Goal: Task Accomplishment & Management: Use online tool/utility

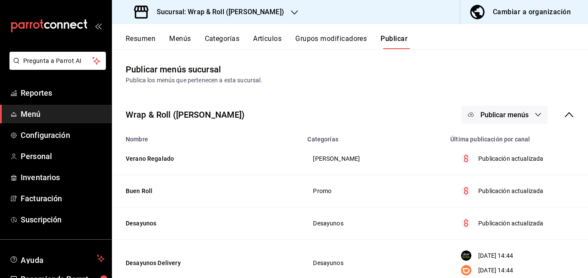
click at [270, 38] on button "Artículos" at bounding box center [267, 41] width 28 height 15
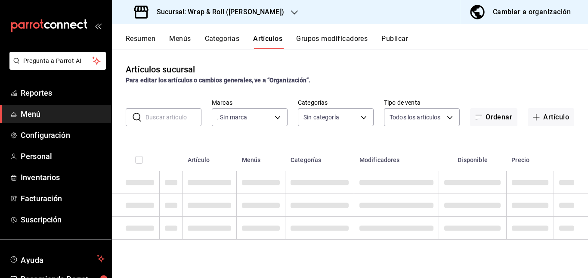
type input "7d263f60-237b-4a5e-827c-684bea1a4647"
click at [186, 117] on input "text" at bounding box center [173, 116] width 56 height 17
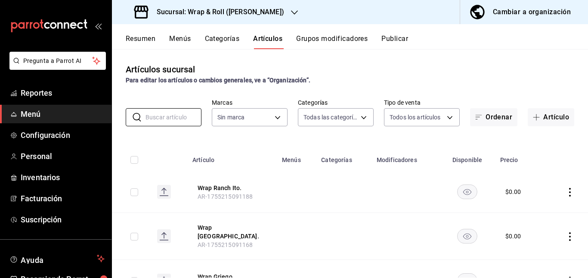
type input "0cffcaa9-173e-47a8-938b-dca6a1bc21d4,b2760ed9-b7b1-4897-8a9f-c9dd110c8266,67b79…"
type input "7d263f60-237b-4a5e-827c-684bea1a4647"
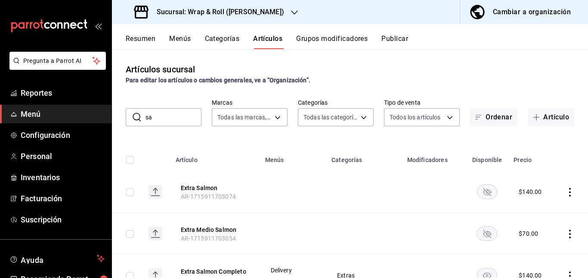
type input "s"
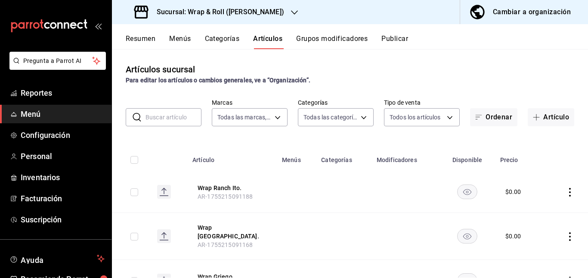
click at [279, 16] on div "Sucursal: Wrap & Roll ([PERSON_NAME])" at bounding box center [210, 12] width 182 height 24
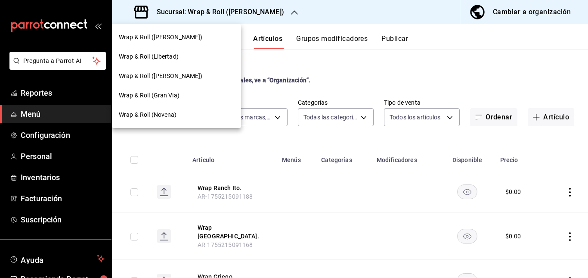
click at [175, 112] on span "Wrap & Roll (Novena)" at bounding box center [148, 114] width 58 height 9
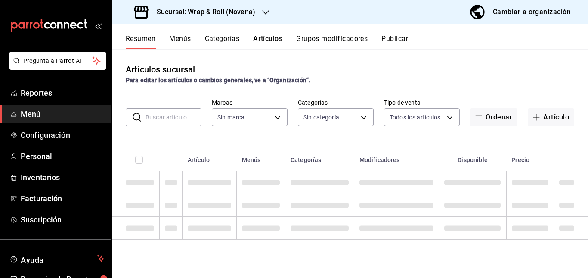
click at [182, 118] on input "text" at bounding box center [173, 116] width 56 height 17
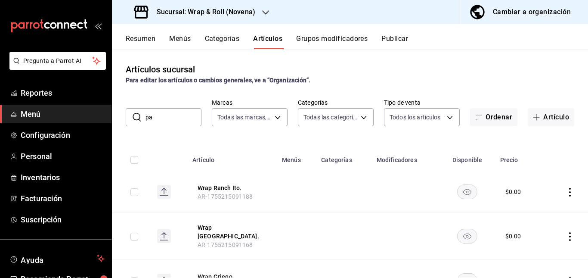
type input "p"
type input "afcd3b4f-326a-4de4-a2d9-8499e3398868"
type input "bb5113f6-bc59-440f-b0da-377f5ac0c600,06439ccc-8e69-44a2-9cae-fbbf011c120b,964bf…"
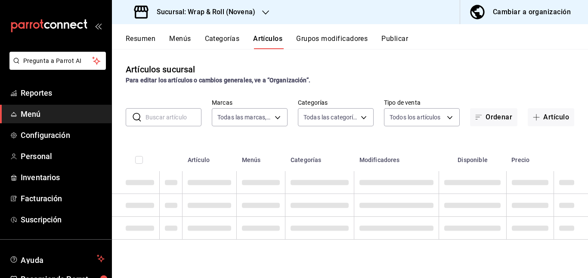
type input "p"
click at [389, 76] on div "Para editar los artículos o cambios generales, ve a “Organización”." at bounding box center [350, 80] width 448 height 9
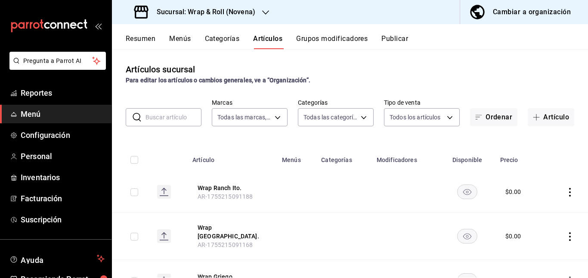
click at [173, 116] on input "text" at bounding box center [173, 116] width 56 height 17
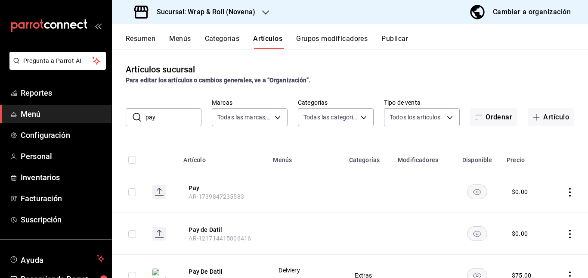
click at [277, 139] on div "Artículos sucursal Para editar los artículos o cambios generales, ve a “Organiz…" at bounding box center [350, 163] width 476 height 228
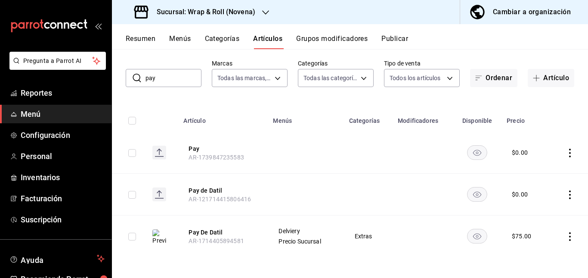
click at [474, 156] on rect "availability-product" at bounding box center [477, 152] width 20 height 14
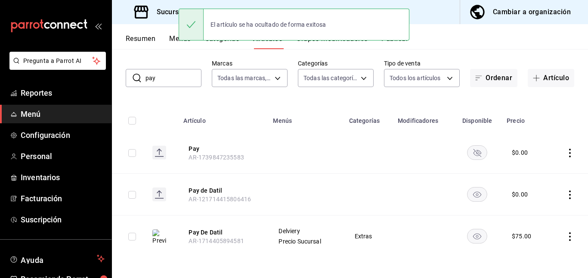
click at [471, 193] on rect "availability-product" at bounding box center [477, 194] width 20 height 14
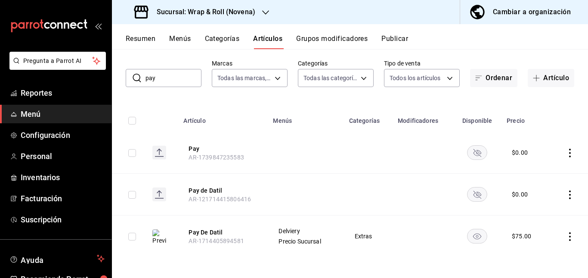
click at [170, 82] on input "pay" at bounding box center [173, 77] width 56 height 17
type input "p"
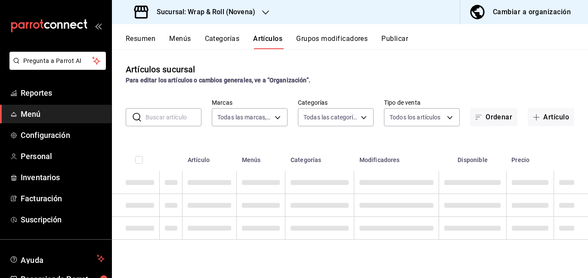
scroll to position [0, 0]
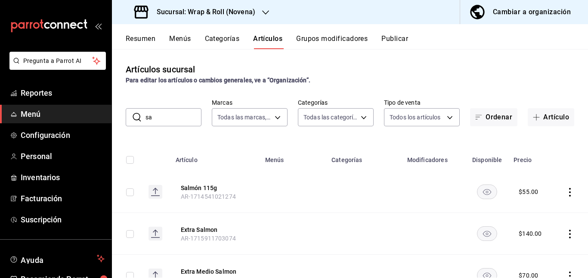
type input "s"
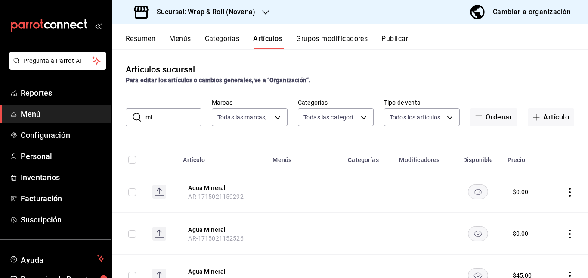
type input "m"
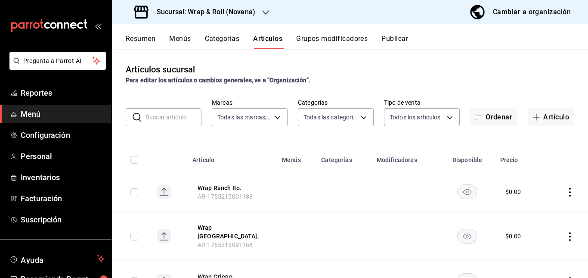
click at [142, 37] on button "Resumen" at bounding box center [141, 41] width 30 height 15
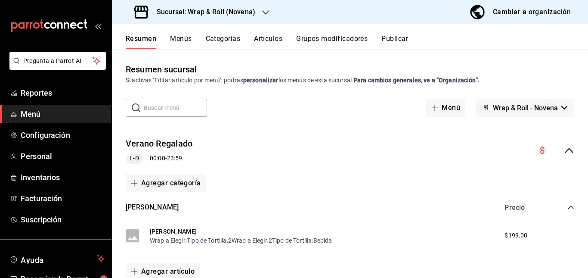
click at [293, 149] on div "Verano Regalado L-D 00:00 - 23:59" at bounding box center [350, 150] width 476 height 40
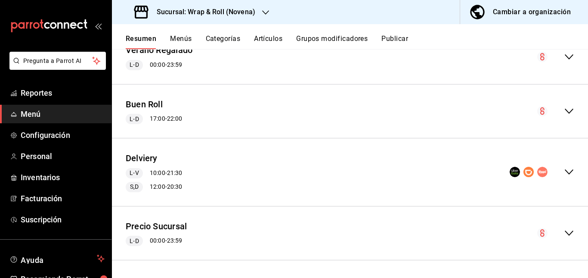
drag, startPoint x: 241, startPoint y: 141, endPoint x: 229, endPoint y: 180, distance: 40.8
click at [229, 180] on div "Delviery L-V 10:00 - 21:30 S,D 12:00 - 20:30 Agregar categoría" at bounding box center [350, 172] width 476 height 68
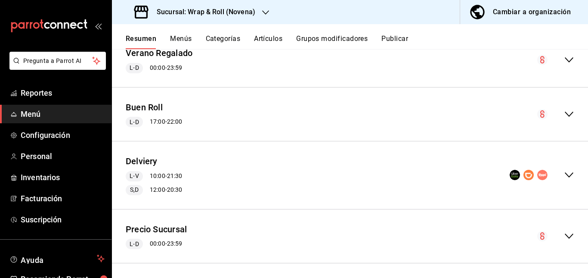
click at [229, 180] on div "Delviery L-V 10:00 - 21:30 S,D 12:00 - 20:30" at bounding box center [350, 175] width 476 height 54
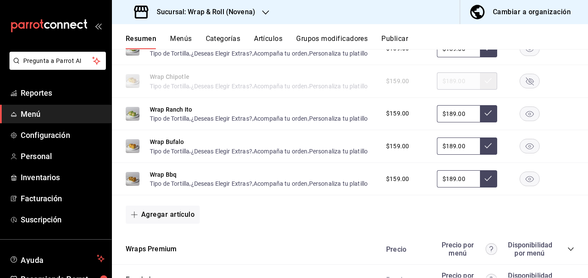
scroll to position [581, 0]
click at [520, 87] on rect "button" at bounding box center [530, 80] width 20 height 14
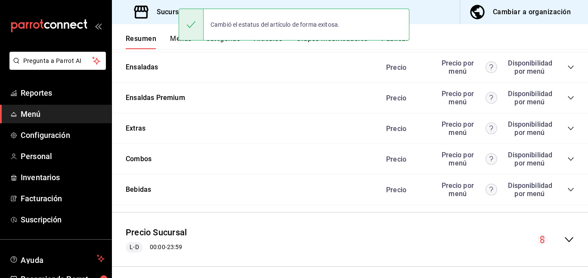
scroll to position [792, 0]
click at [567, 40] on icon "collapse-category-row" at bounding box center [570, 36] width 7 height 7
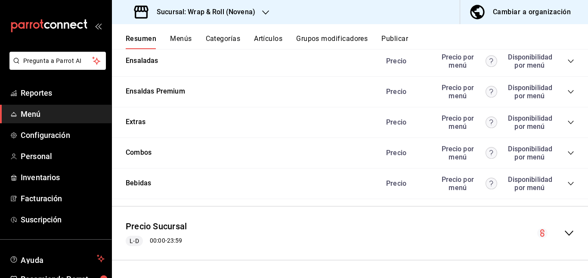
scroll to position [1007, 0]
click at [567, 65] on icon "collapse-category-row" at bounding box center [570, 61] width 7 height 7
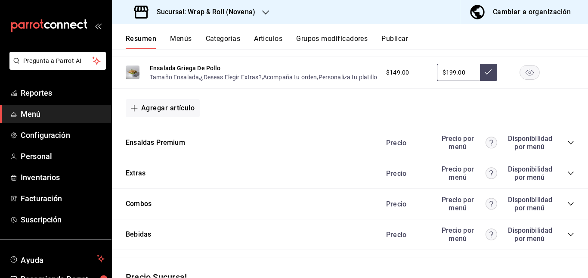
scroll to position [1216, 0]
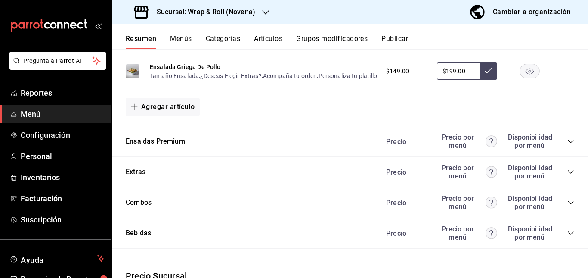
click at [520, 13] on rect "button" at bounding box center [530, 6] width 20 height 14
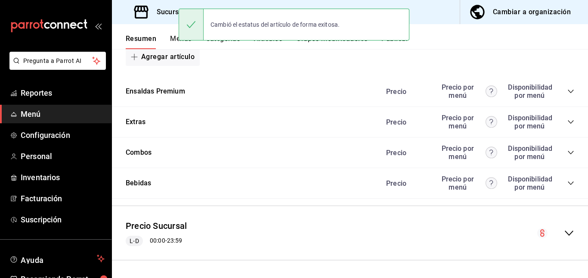
scroll to position [1449, 0]
click at [567, 121] on icon "collapse-category-row" at bounding box center [570, 121] width 7 height 7
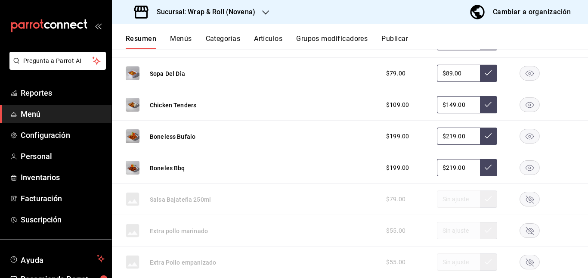
scroll to position [1504, 0]
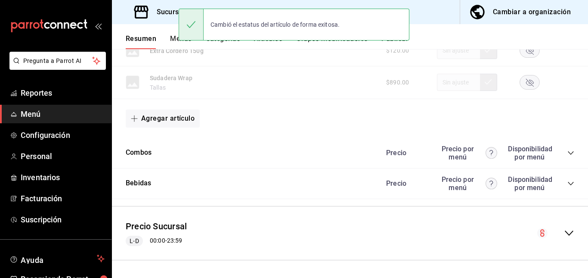
scroll to position [2087, 0]
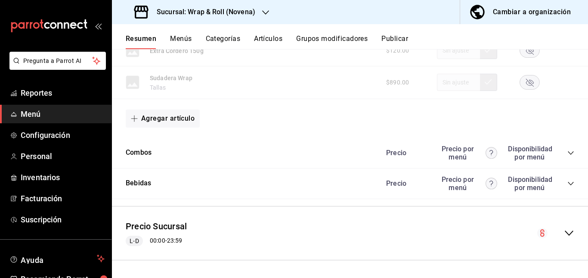
click at [567, 152] on icon "collapse-category-row" at bounding box center [570, 152] width 7 height 7
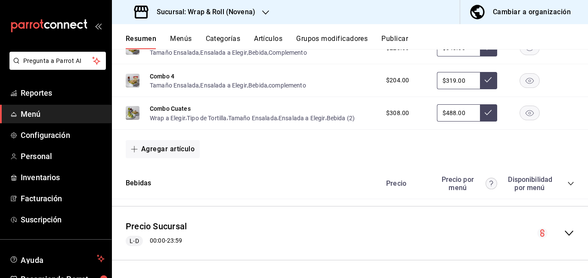
scroll to position [2289, 0]
click at [563, 179] on div "Precio Precio por menú Disponibilidad por menú" at bounding box center [475, 183] width 197 height 16
click at [567, 182] on icon "collapse-category-row" at bounding box center [570, 183] width 7 height 7
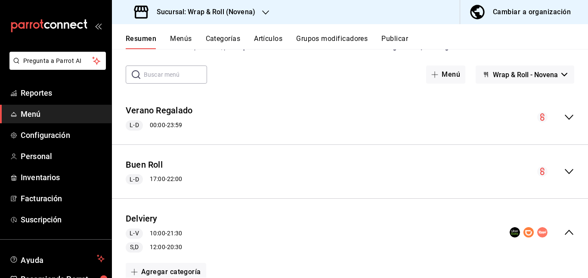
scroll to position [33, 0]
click at [268, 38] on button "Artículos" at bounding box center [268, 41] width 28 height 15
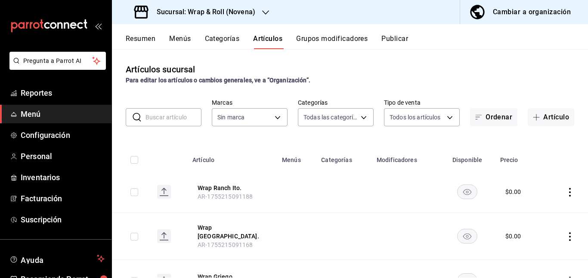
type input "bb5113f6-bc59-440f-b0da-377f5ac0c600,06439ccc-8e69-44a2-9cae-fbbf011c120b,964bf…"
type input "afcd3b4f-326a-4de4-a2d9-8499e3398868"
click at [163, 119] on input "text" at bounding box center [173, 116] width 56 height 17
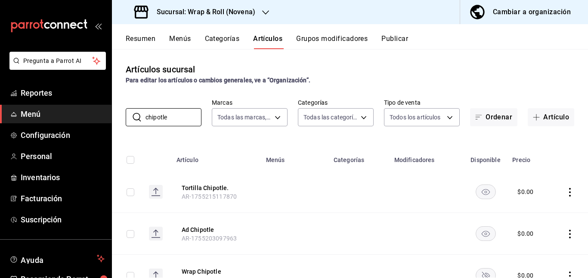
type input "chipotle"
click at [378, 82] on div "Para editar los artículos o cambios generales, ve a “Organización”." at bounding box center [350, 80] width 448 height 9
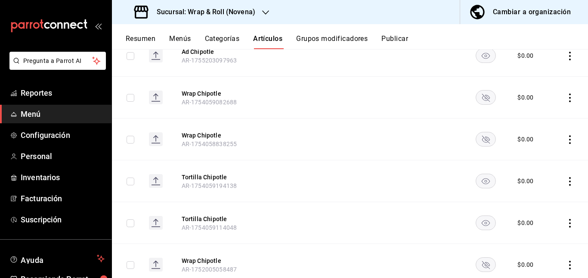
scroll to position [180, 0]
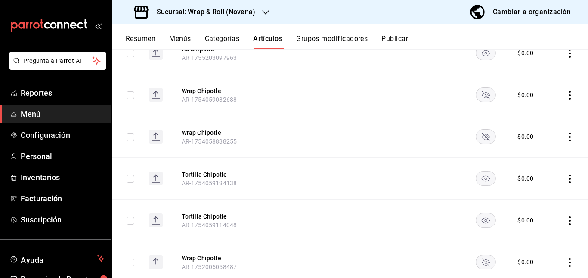
click at [489, 92] on rect "availability-product" at bounding box center [486, 94] width 20 height 14
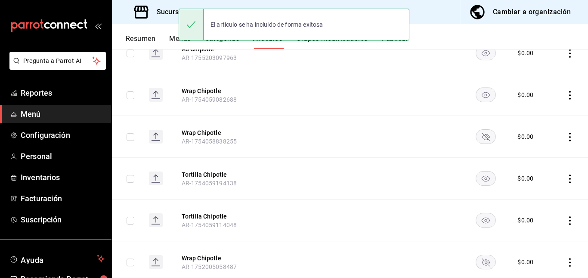
click at [483, 132] on rect "availability-product" at bounding box center [486, 136] width 20 height 14
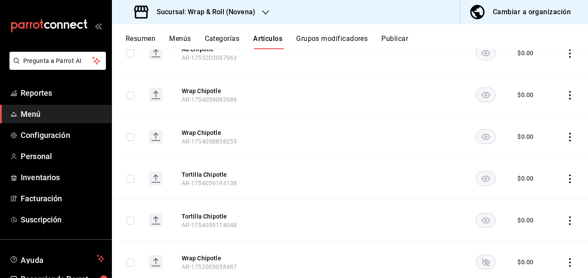
click at [485, 261] on rect "availability-product" at bounding box center [486, 261] width 20 height 14
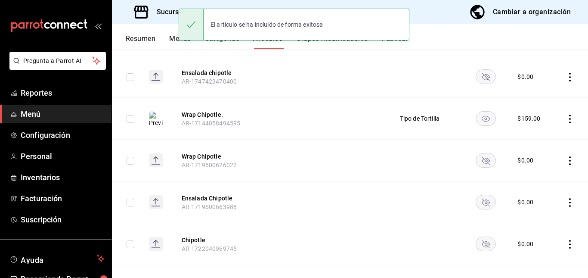
scroll to position [449, 0]
click at [481, 75] on rect "availability-product" at bounding box center [486, 76] width 20 height 14
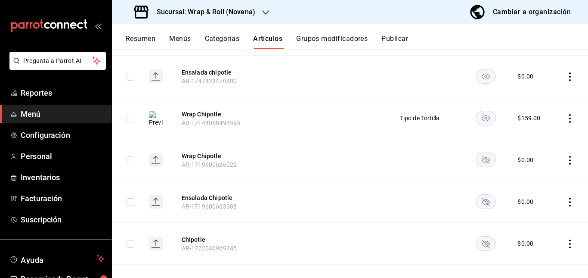
click at [483, 159] on rect "availability-product" at bounding box center [486, 159] width 20 height 14
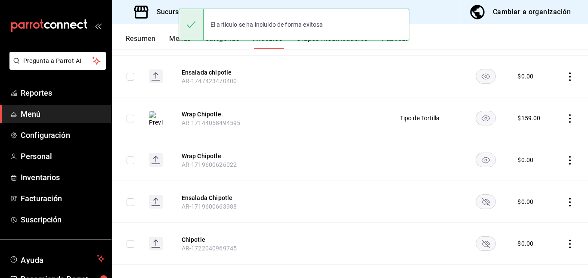
click at [479, 201] on rect "availability-product" at bounding box center [486, 201] width 20 height 14
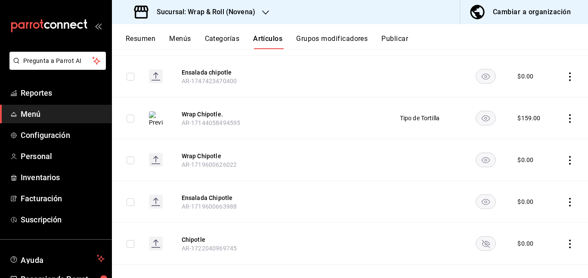
click at [480, 243] on rect "availability-product" at bounding box center [486, 243] width 20 height 14
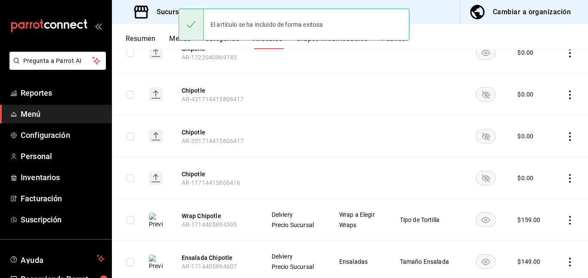
scroll to position [640, 0]
click at [479, 97] on rect "availability-product" at bounding box center [486, 93] width 20 height 14
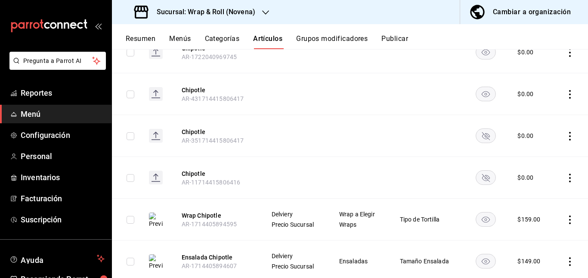
click at [479, 137] on rect "availability-product" at bounding box center [486, 135] width 20 height 14
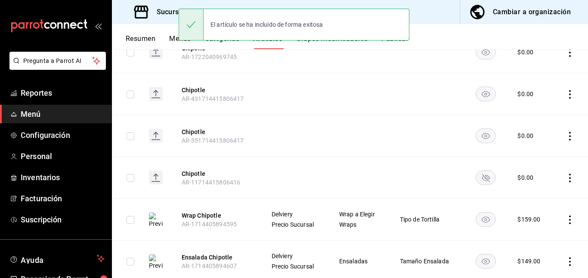
click at [477, 177] on rect "availability-product" at bounding box center [486, 177] width 20 height 14
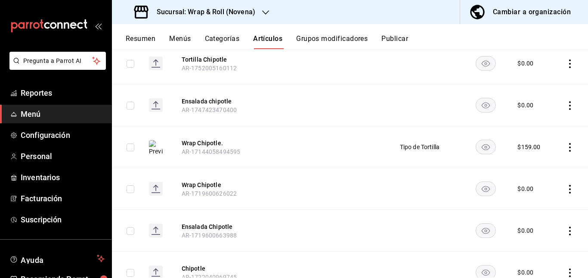
scroll to position [377, 0]
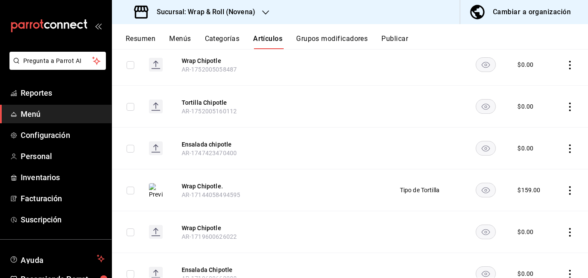
click at [391, 37] on button "Publicar" at bounding box center [394, 41] width 27 height 15
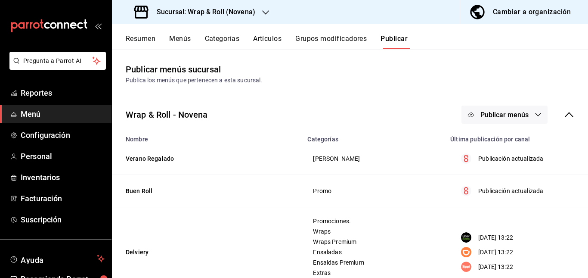
click at [504, 119] on button "Publicar menús" at bounding box center [504, 114] width 86 height 18
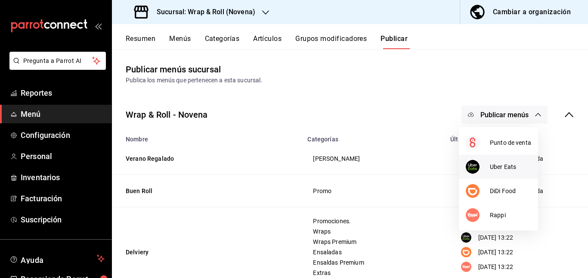
click at [491, 164] on span "Uber Eats" at bounding box center [510, 166] width 41 height 9
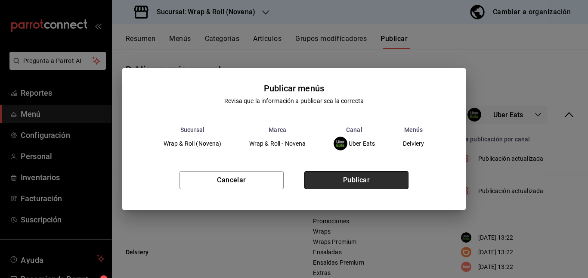
click at [375, 180] on button "Publicar" at bounding box center [356, 180] width 104 height 18
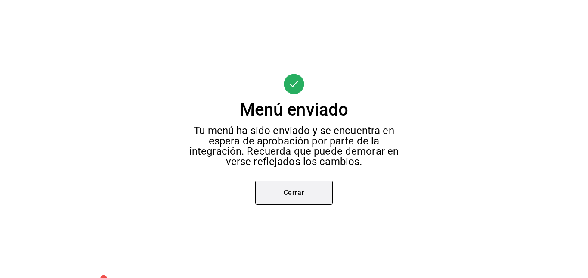
click at [289, 195] on button "Cerrar" at bounding box center [293, 192] width 77 height 24
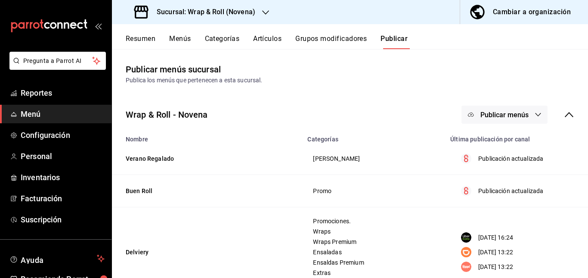
click at [495, 116] on span "Publicar menús" at bounding box center [504, 115] width 48 height 8
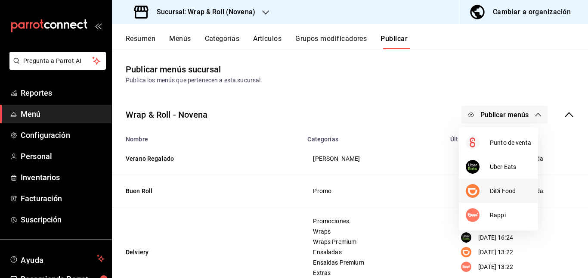
click at [484, 197] on div at bounding box center [478, 191] width 24 height 14
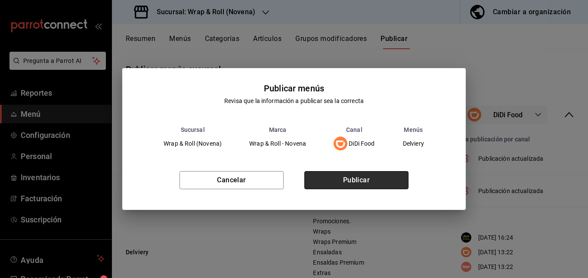
click at [364, 176] on button "Publicar" at bounding box center [356, 180] width 104 height 18
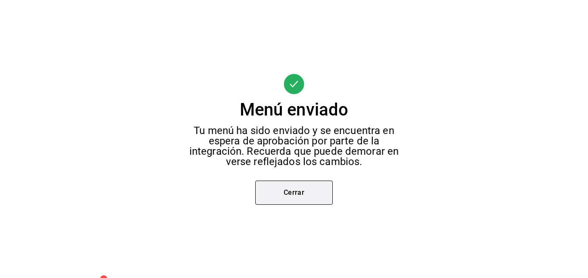
click at [314, 193] on button "Cerrar" at bounding box center [293, 192] width 77 height 24
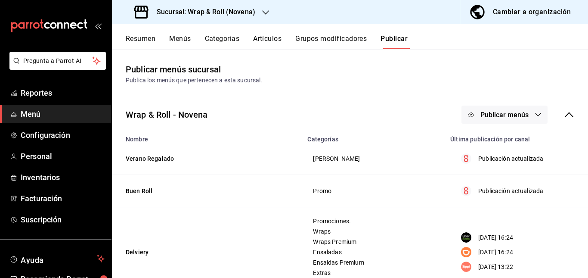
click at [513, 114] on span "Publicar menús" at bounding box center [504, 115] width 48 height 8
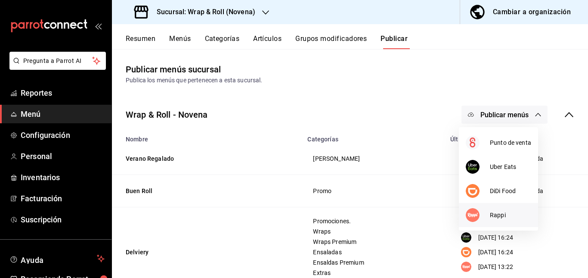
click at [477, 212] on img at bounding box center [473, 215] width 14 height 14
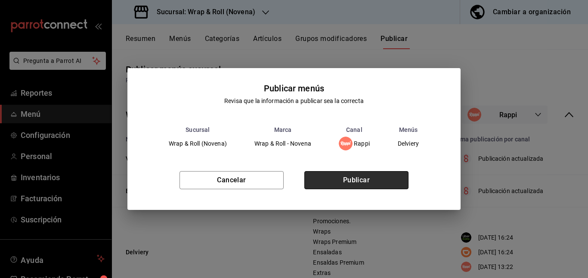
click at [379, 181] on button "Publicar" at bounding box center [356, 180] width 104 height 18
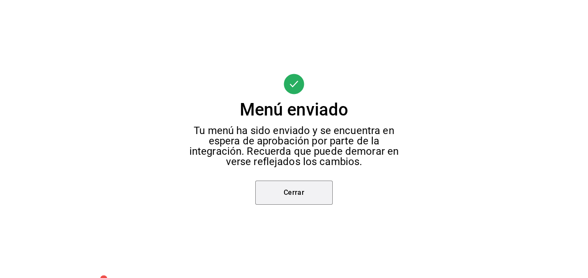
click at [292, 196] on button "Cerrar" at bounding box center [293, 192] width 77 height 24
